Goal: Task Accomplishment & Management: Manage account settings

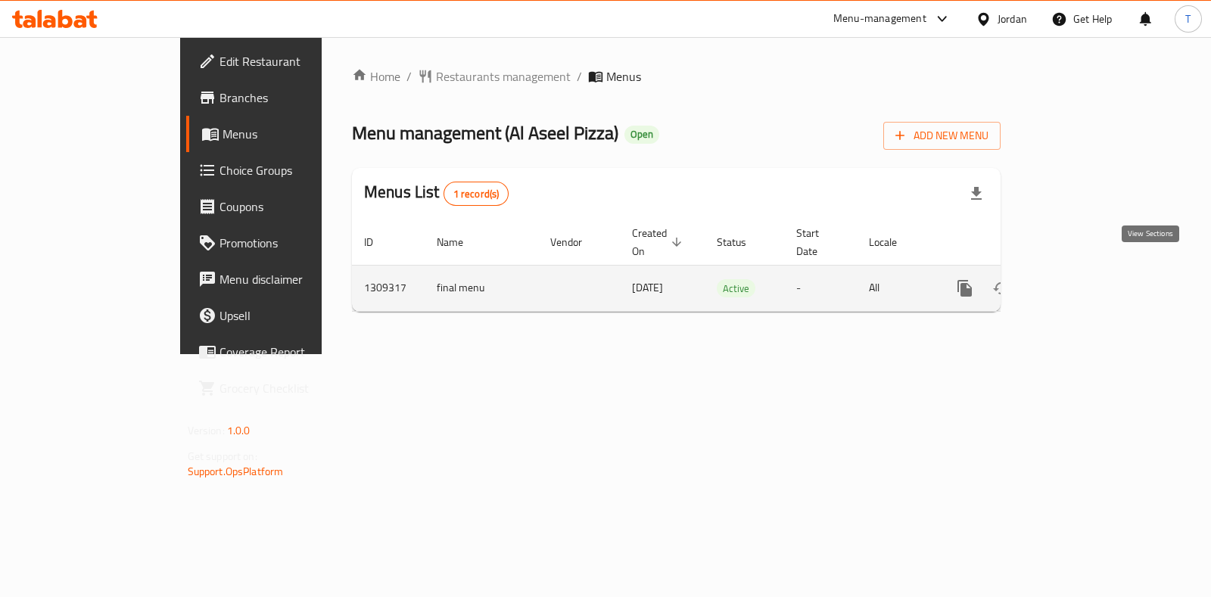
click at [1092, 273] on link "enhanced table" at bounding box center [1074, 288] width 36 height 36
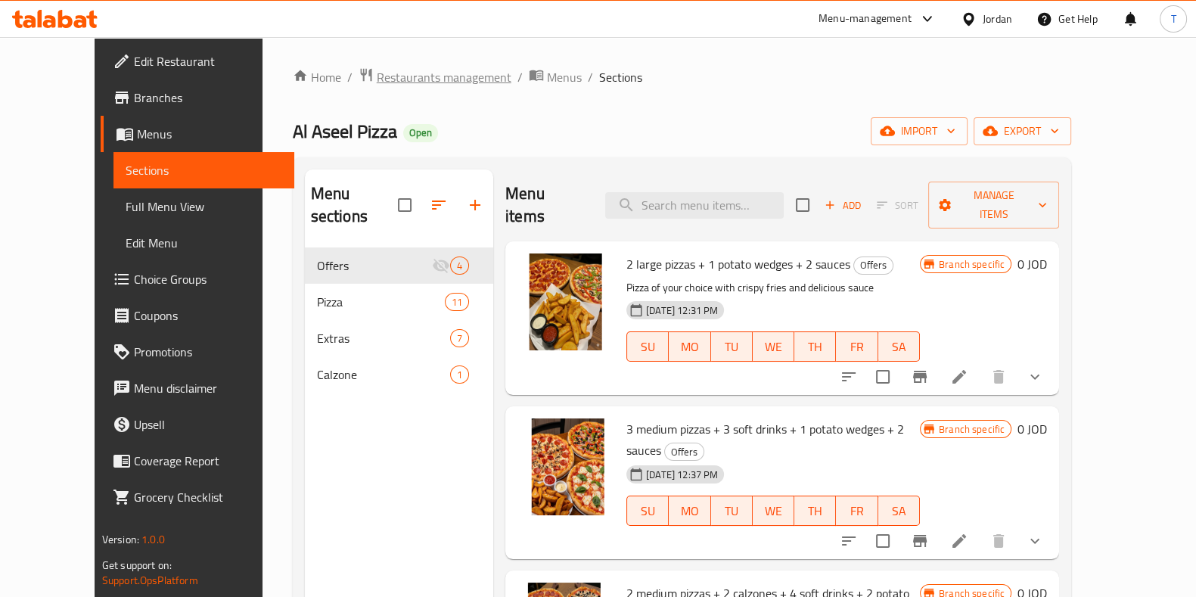
click at [418, 73] on span "Restaurants management" at bounding box center [444, 77] width 135 height 18
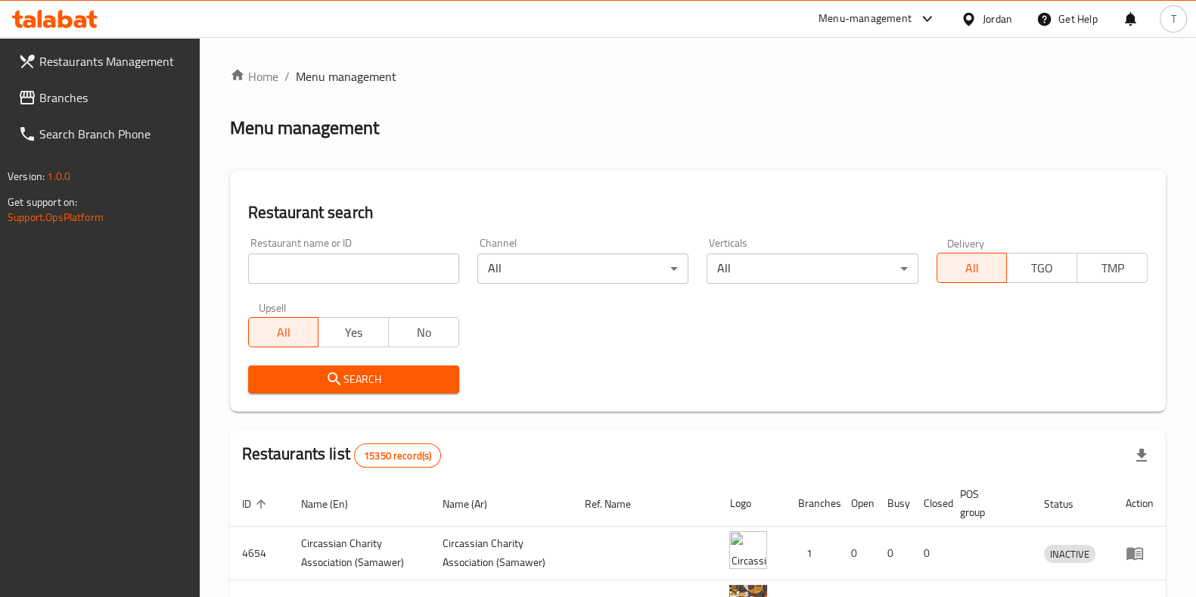
click at [393, 270] on input "search" at bounding box center [353, 268] width 211 height 30
type input "y"
type input "غماس"
click at [401, 377] on span "Search" at bounding box center [353, 379] width 187 height 19
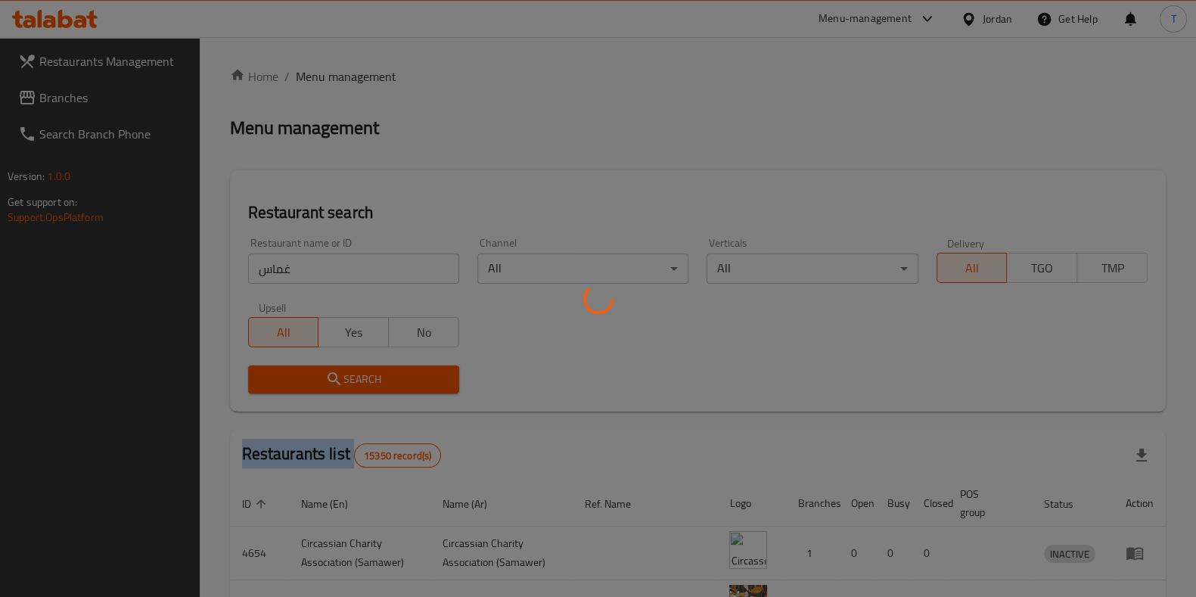
click at [401, 377] on div at bounding box center [598, 298] width 1196 height 597
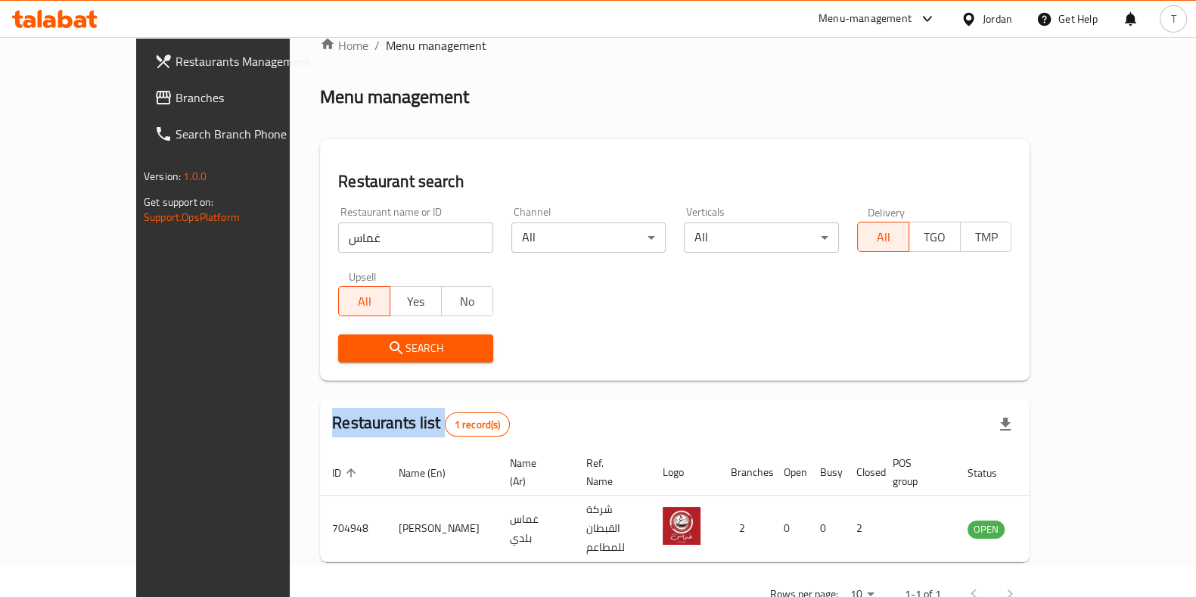
scroll to position [48, 0]
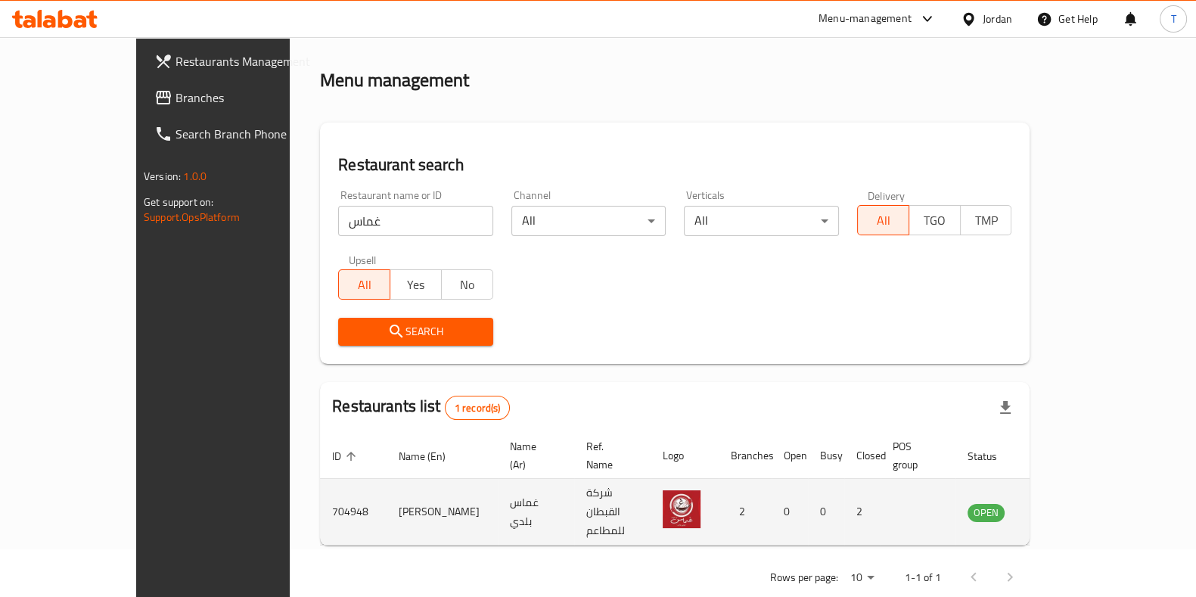
click at [1087, 500] on td "enhanced table" at bounding box center [1061, 512] width 52 height 67
click at [1065, 503] on icon "enhanced table" at bounding box center [1056, 512] width 18 height 18
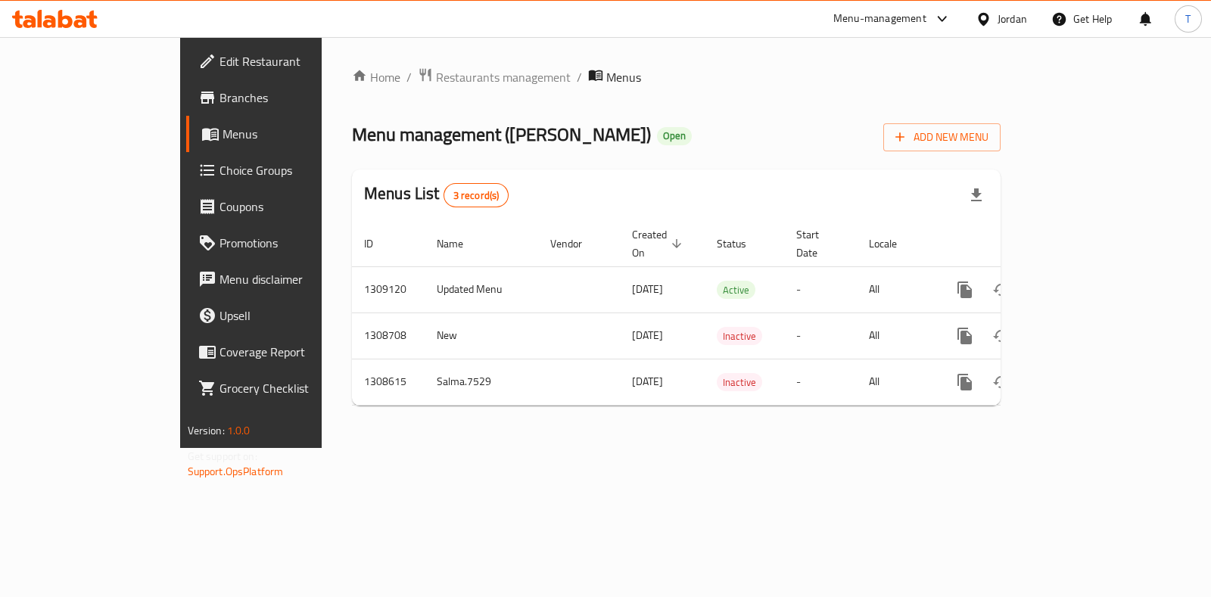
click at [222, 127] on span "Menus" at bounding box center [296, 134] width 148 height 18
click at [219, 96] on span "Branches" at bounding box center [294, 98] width 151 height 18
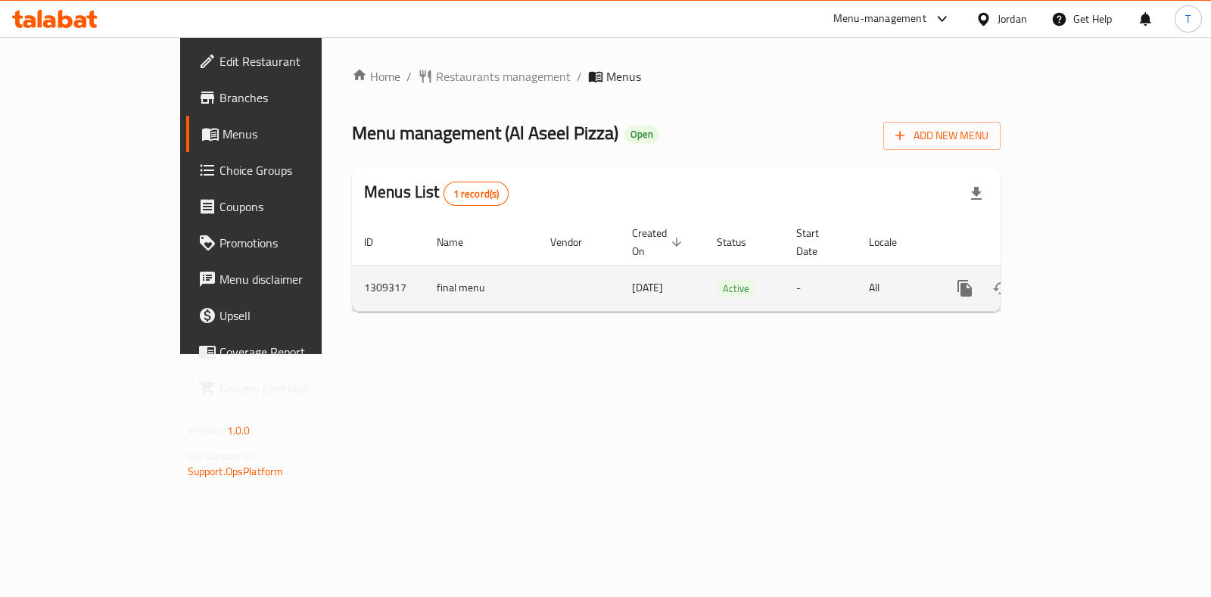
click at [1092, 273] on link "enhanced table" at bounding box center [1074, 288] width 36 height 36
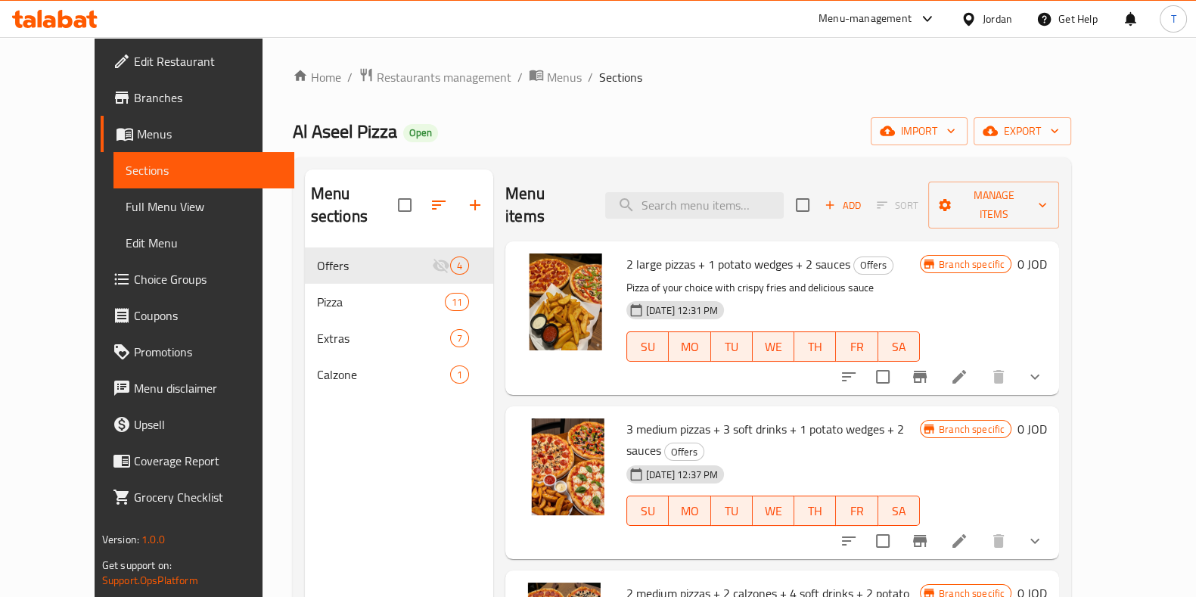
click at [981, 365] on li at bounding box center [959, 376] width 42 height 27
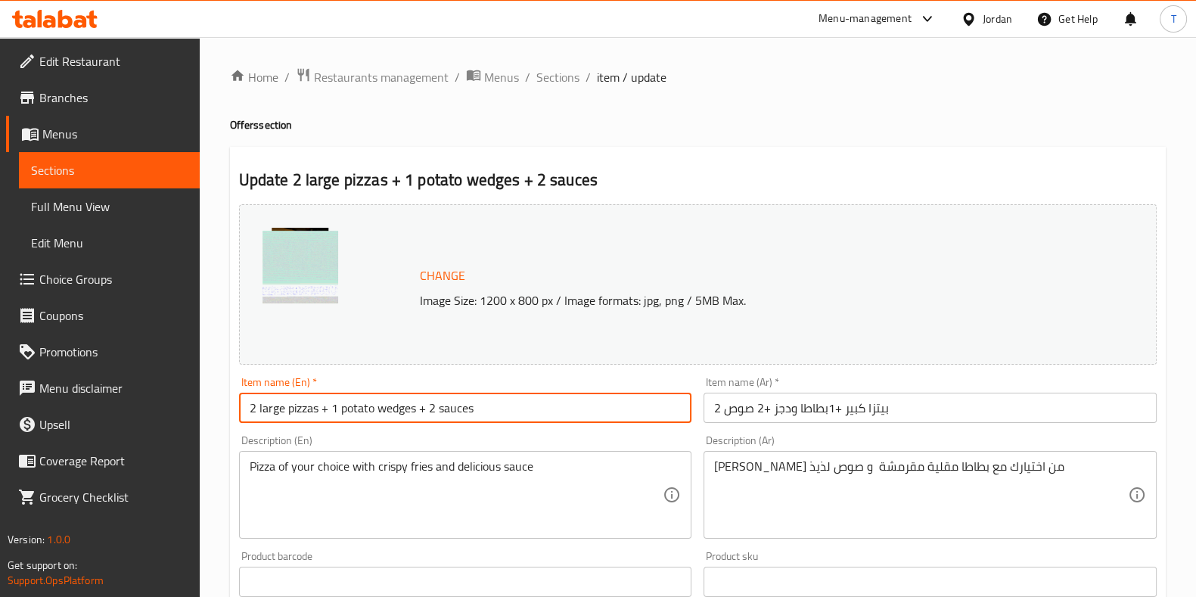
drag, startPoint x: 449, startPoint y: 400, endPoint x: 209, endPoint y: 400, distance: 240.6
click at [209, 400] on div "Home / Restaurants management / Menus / Sections / item / update Offers section…" at bounding box center [698, 576] width 997 height 1079
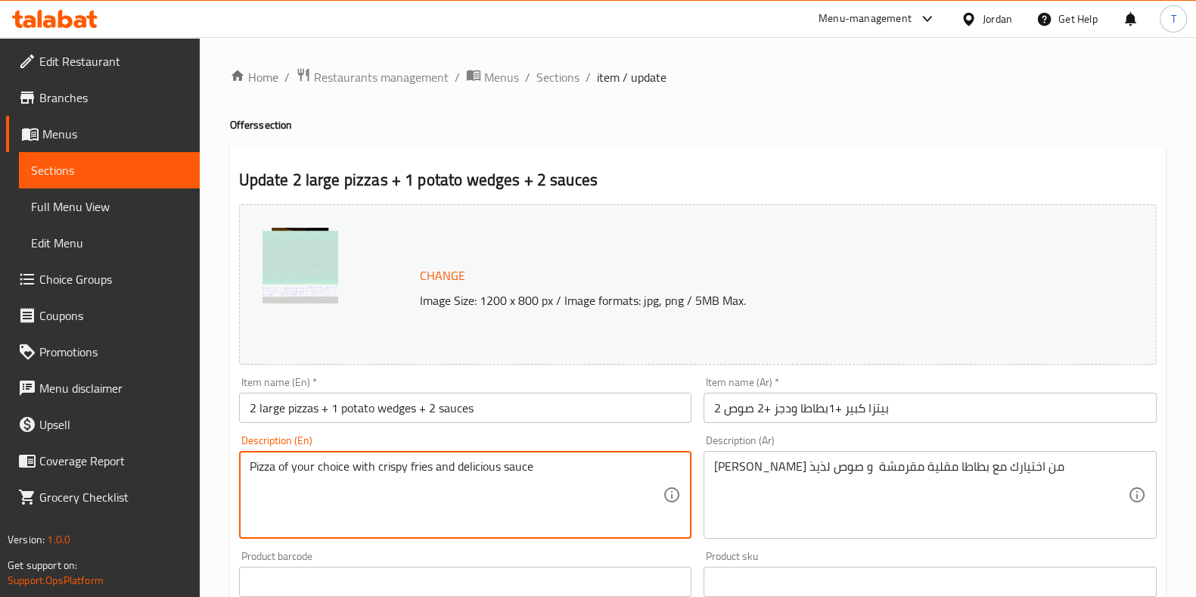
paste textarea "2 large pizzas + 1 potato wedges + 2 sauces"
type textarea "Pizza of your choice with crispy fries and delicious sauce 2 large pizzas + 1 p…"
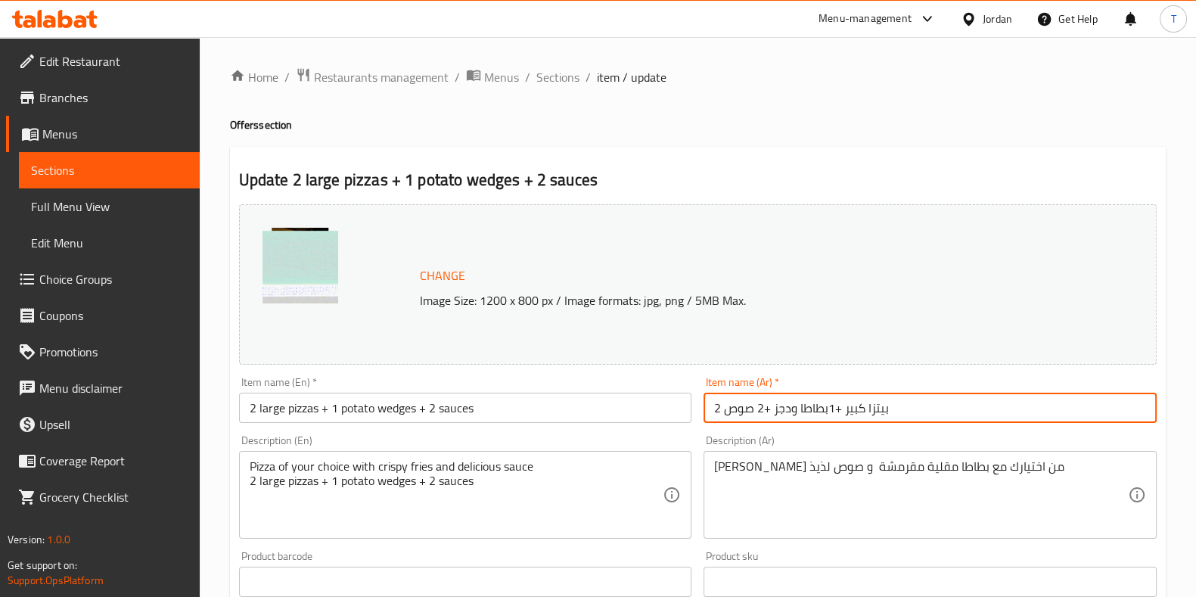
drag, startPoint x: 859, startPoint y: 399, endPoint x: 674, endPoint y: 400, distance: 184.6
click at [674, 400] on div "Change Image Size: 1200 x 800 px / Image formats: jpg, png / 5MB Max. Item name…" at bounding box center [698, 535] width 930 height 674
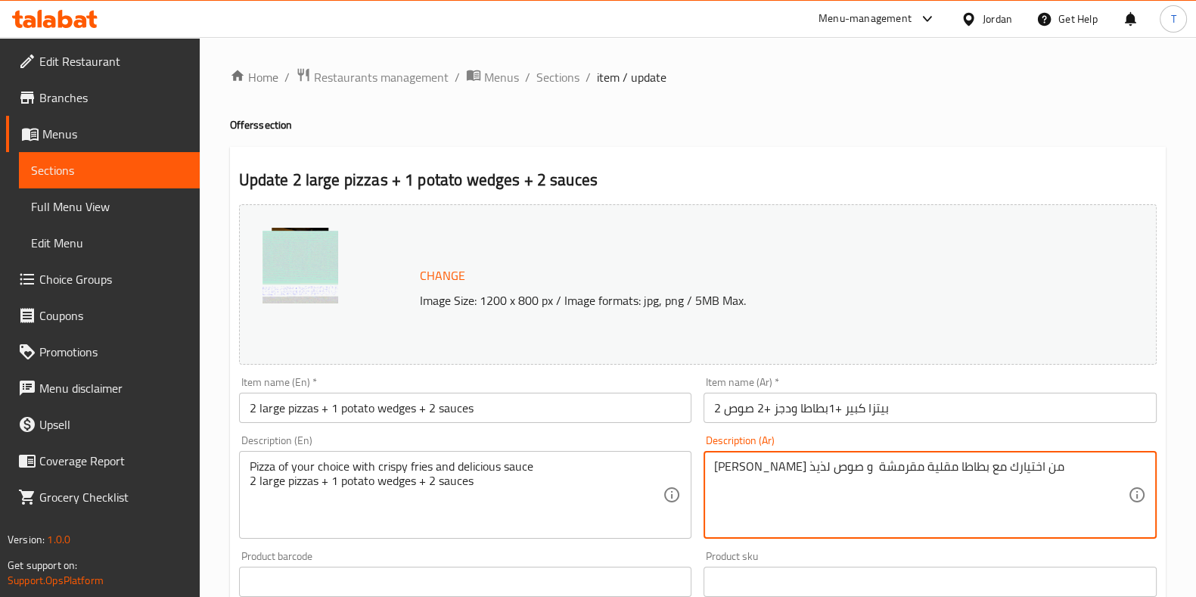
paste textarea "2 بيتزا كبير +1بطاطا ودجز +2 صوص"
type textarea "بيتزا من اختيارك مع بطاطا مقلية مقرمشة و صوص لذيذ 2 بيتزا كبير +1بطاطا ودجز +2 …"
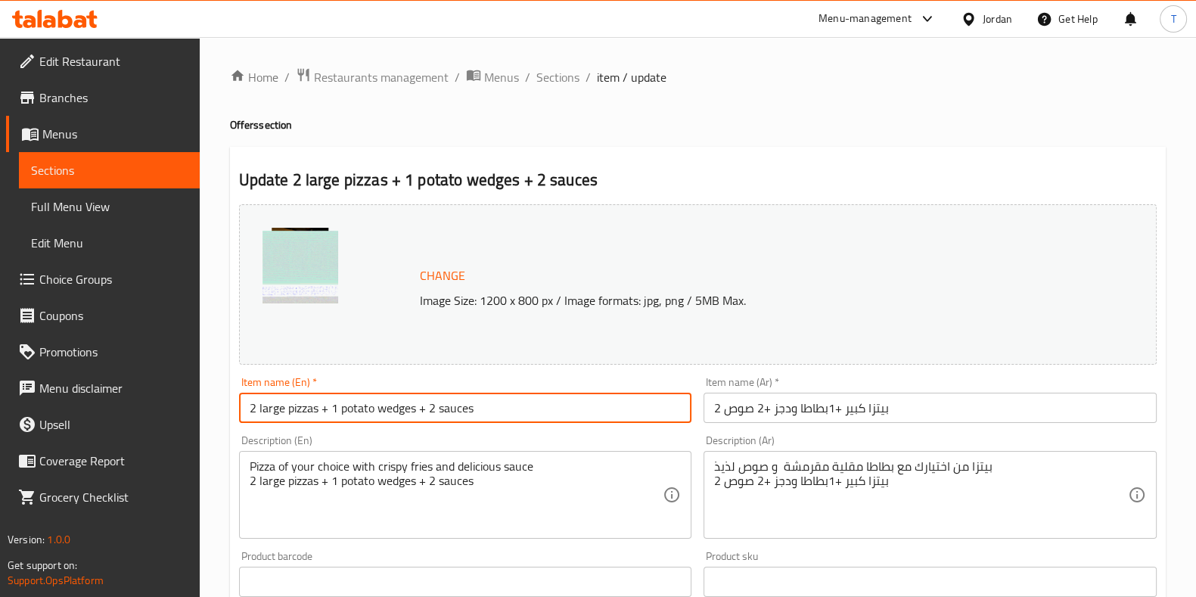
drag, startPoint x: 463, startPoint y: 403, endPoint x: 184, endPoint y: 402, distance: 279.2
click at [184, 402] on div "Edit Restaurant Branches Menus Sections Full Menu View Edit Menu Choice Groups …" at bounding box center [598, 576] width 1196 height 1079
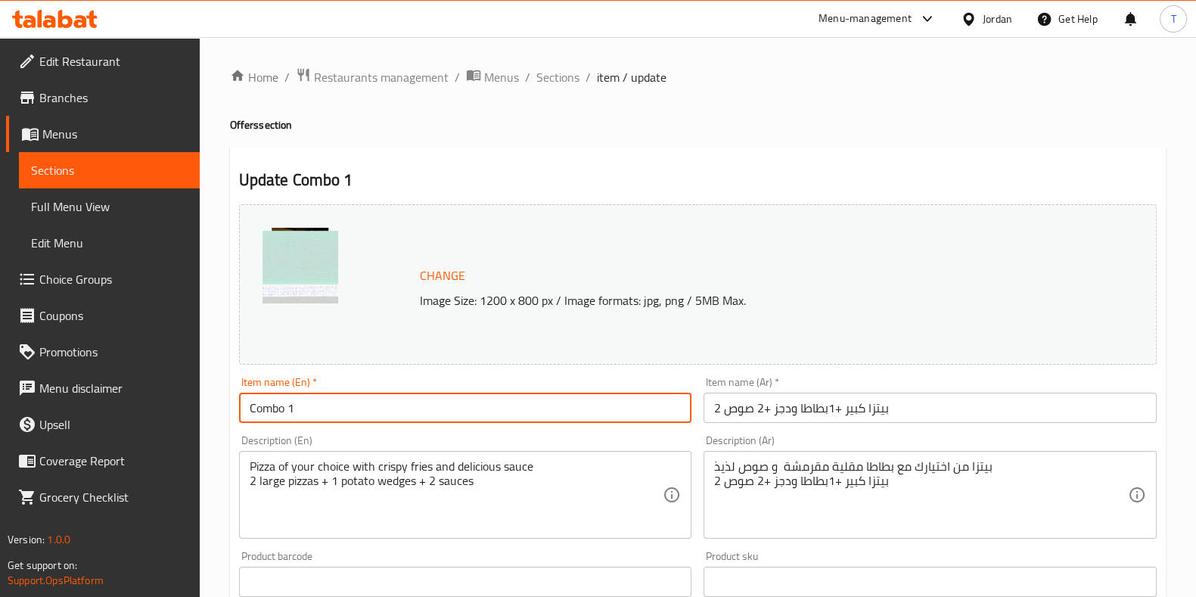
type input "Combo 1"
click at [798, 412] on input "2 بيتزا كبير +1بطاطا ودجز +2 صوص" at bounding box center [930, 408] width 453 height 30
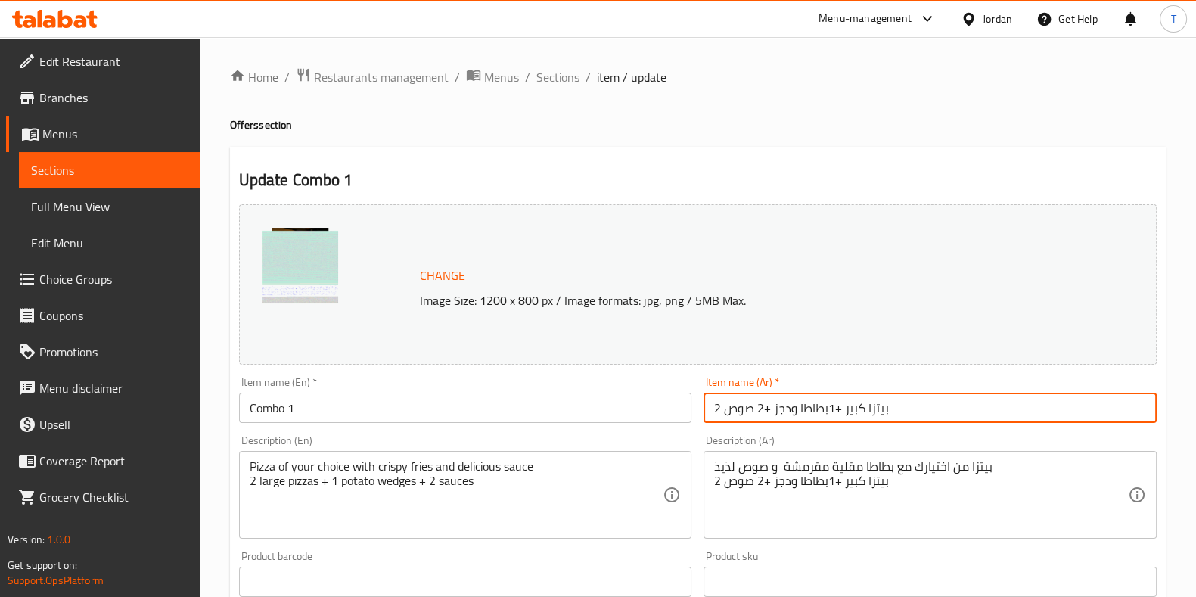
click at [801, 412] on input "2 بيتزا كبير +1بطاطا ودجز +2 صوص" at bounding box center [930, 408] width 453 height 30
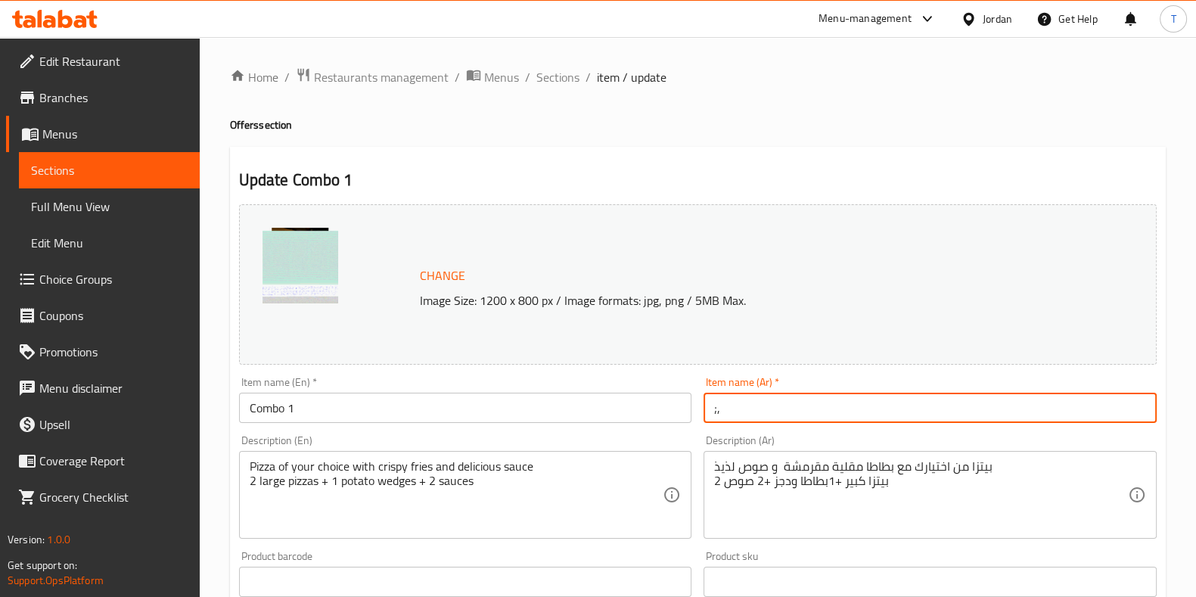
type input ";"
type input "كومبو 1"
click at [885, 132] on h4 "Offers section" at bounding box center [698, 124] width 936 height 15
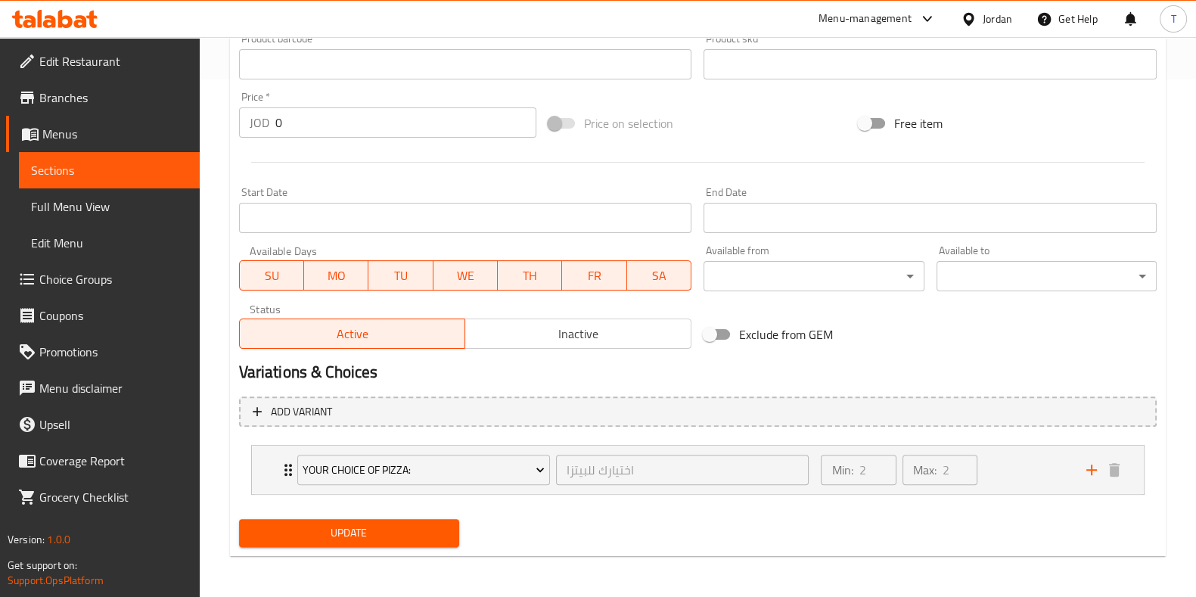
scroll to position [518, 0]
click at [1012, 467] on div "Min: 2 ​ Max: 2 ​" at bounding box center [944, 469] width 265 height 48
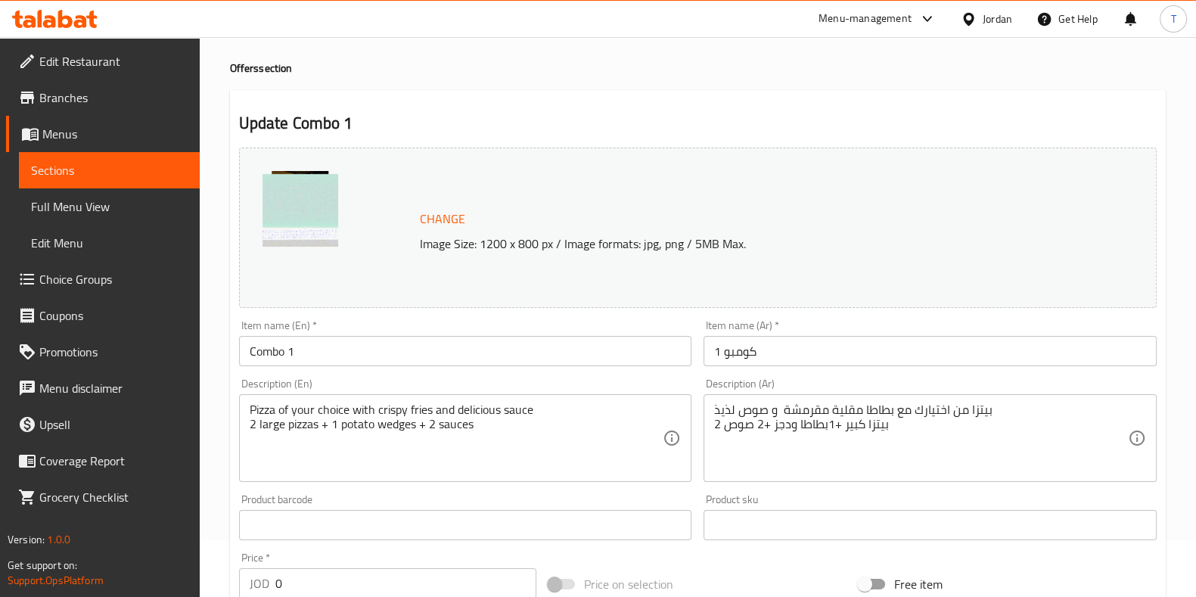
scroll to position [0, 0]
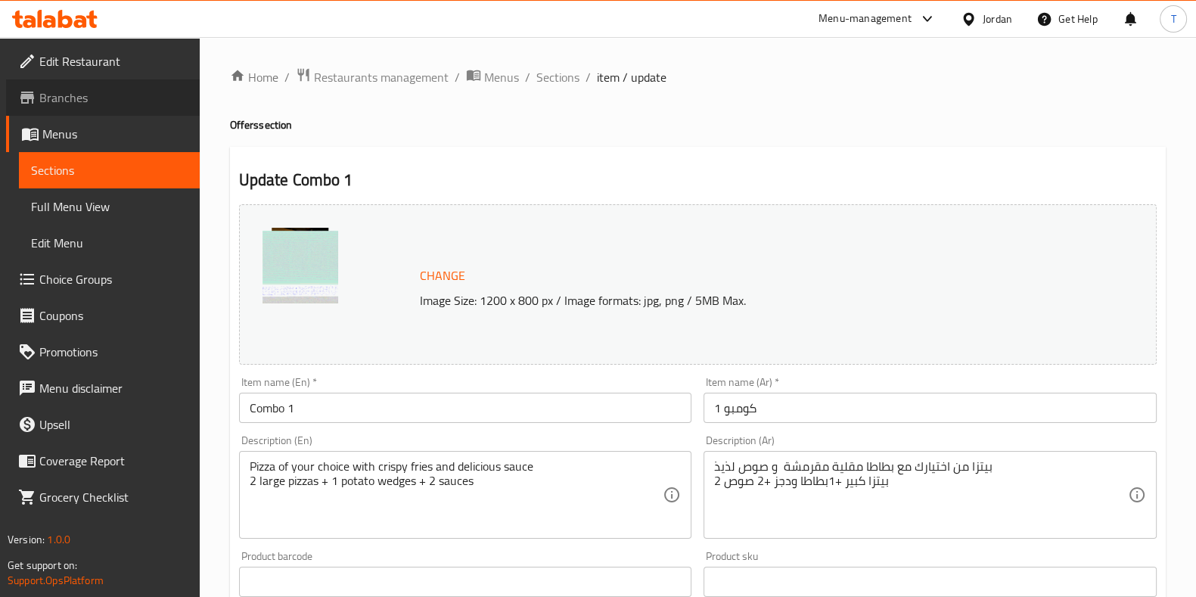
click at [125, 103] on span "Branches" at bounding box center [113, 98] width 148 height 18
